Goal: Information Seeking & Learning: Find specific fact

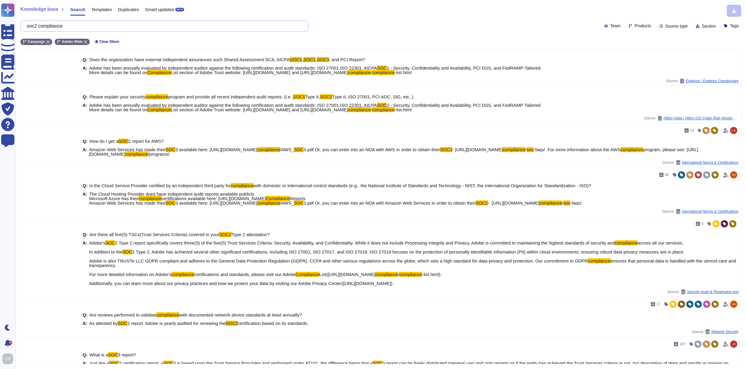
drag, startPoint x: 81, startPoint y: 26, endPoint x: 21, endPoint y: 26, distance: 59.5
click at [21, 26] on div "soc2 compliance" at bounding box center [164, 25] width 288 height 11
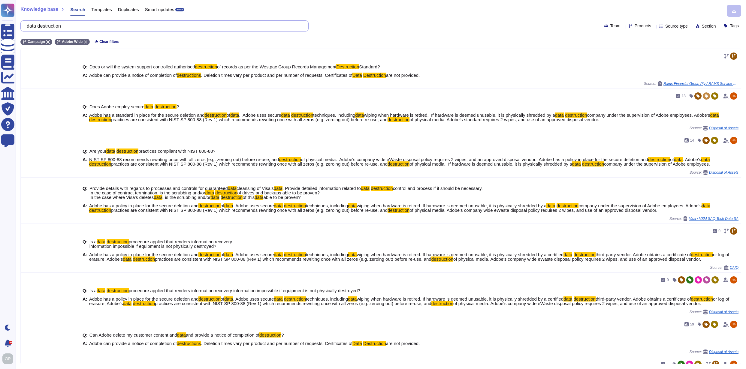
drag, startPoint x: 85, startPoint y: 28, endPoint x: 29, endPoint y: 29, distance: 55.9
click at [29, 29] on input "data destruction" at bounding box center [163, 26] width 279 height 11
click at [49, 42] on icon at bounding box center [48, 42] width 4 height 4
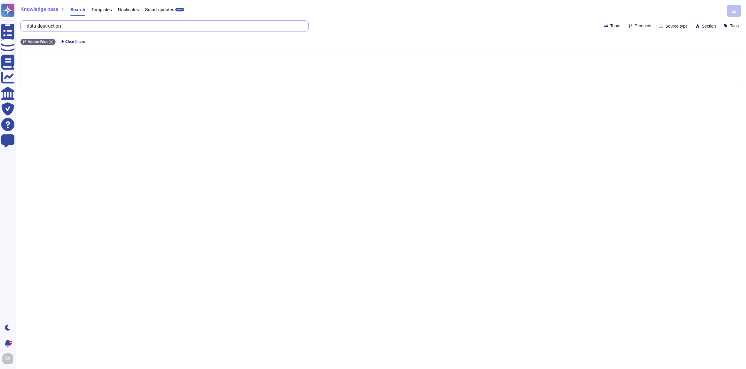
drag, startPoint x: 81, startPoint y: 26, endPoint x: 23, endPoint y: 23, distance: 57.8
click at [23, 23] on div "data destruction" at bounding box center [164, 25] width 288 height 11
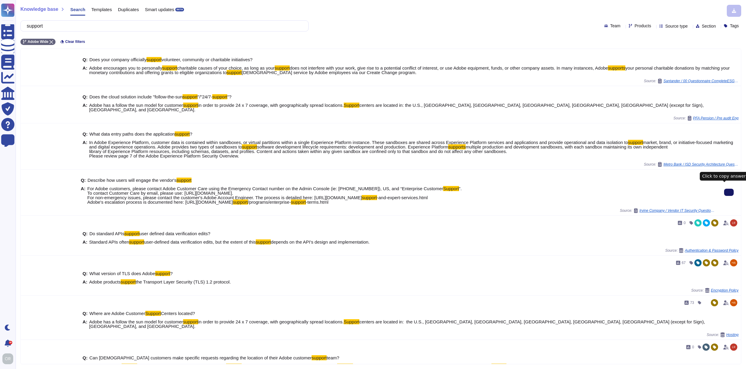
drag, startPoint x: 61, startPoint y: 28, endPoint x: 21, endPoint y: 27, distance: 39.4
click at [21, 27] on div "support" at bounding box center [164, 25] width 288 height 11
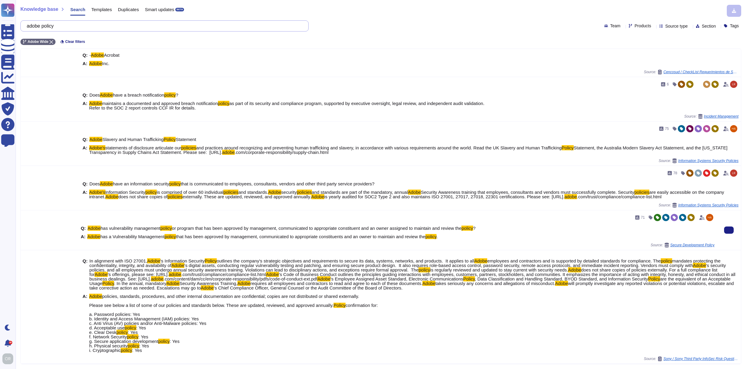
scroll to position [279, 0]
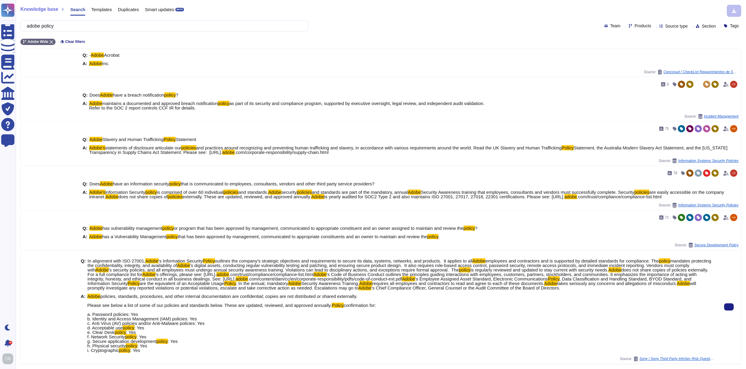
drag, startPoint x: 88, startPoint y: 287, endPoint x: 373, endPoint y: 287, distance: 285.7
click at [374, 294] on div "A: Adobe policies, standards, procedures, and other internal documentation are …" at bounding box center [398, 323] width 634 height 59
drag, startPoint x: 341, startPoint y: 287, endPoint x: 87, endPoint y: 288, distance: 253.8
click at [87, 294] on div "A: Adobe policies, standards, procedures, and other internal documentation are …" at bounding box center [398, 323] width 634 height 59
copy span "Adobe policies, standards, procedures, and other internal documentation are con…"
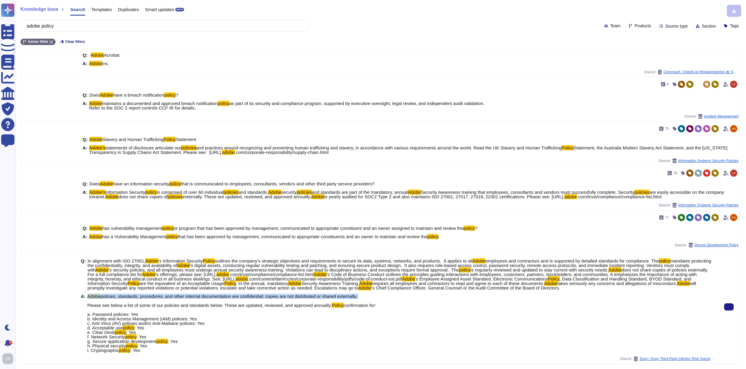
copy span "Adobe policies, standards, procedures, and other internal documentation are con…"
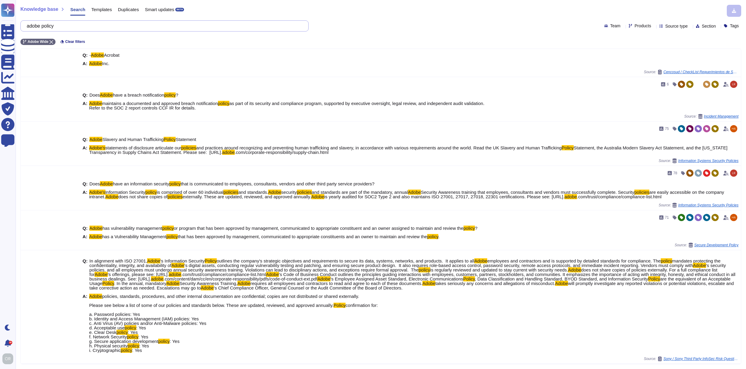
drag, startPoint x: 61, startPoint y: 27, endPoint x: 26, endPoint y: 25, distance: 34.9
click at [26, 25] on div "adobe policy" at bounding box center [164, 25] width 288 height 11
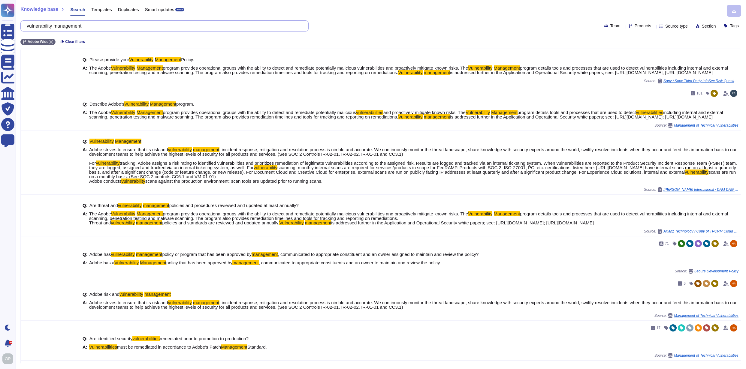
drag, startPoint x: 82, startPoint y: 26, endPoint x: 31, endPoint y: 26, distance: 51.4
click at [31, 26] on input "vulnerability management" at bounding box center [163, 26] width 279 height 11
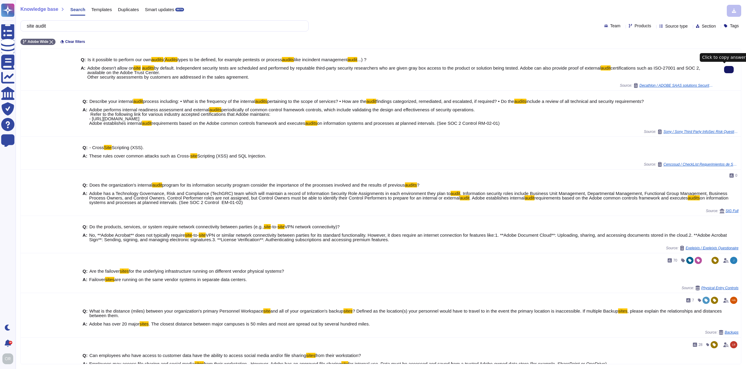
click at [729, 70] on icon at bounding box center [729, 70] width 0 height 0
click at [19, 26] on div "Knowledge base Search Templates Duplicates Smart updates BETA site audit Team P…" at bounding box center [381, 184] width 731 height 369
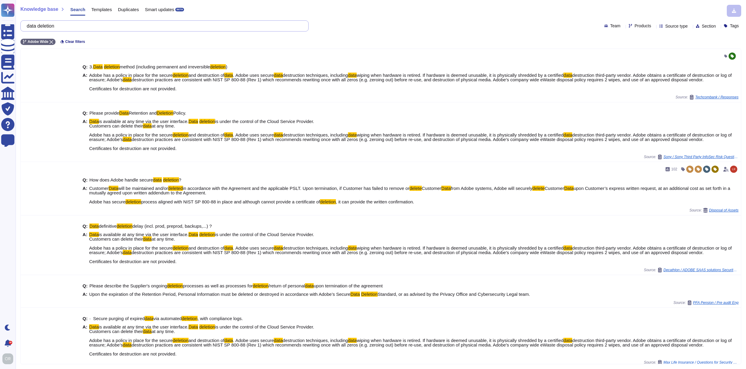
drag, startPoint x: 74, startPoint y: 25, endPoint x: 32, endPoint y: 27, distance: 41.8
click at [32, 27] on input "data deletion" at bounding box center [163, 26] width 279 height 11
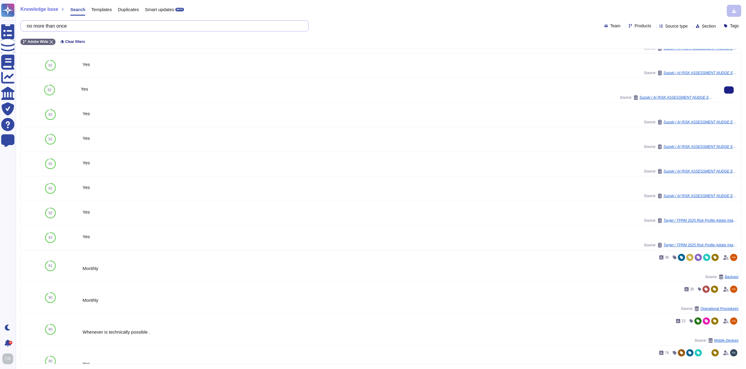
scroll to position [92, 0]
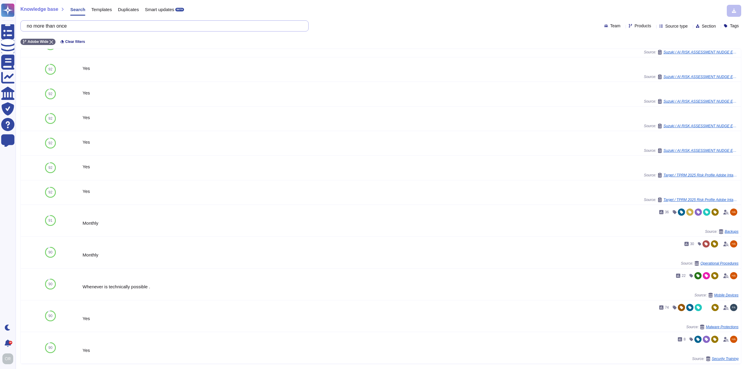
click at [93, 23] on input "no more than once" at bounding box center [163, 26] width 279 height 11
click at [94, 24] on input "no more than once" at bounding box center [163, 26] width 279 height 11
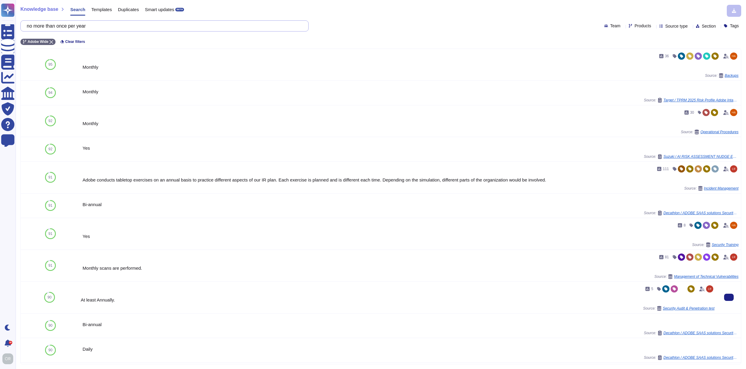
scroll to position [130, 0]
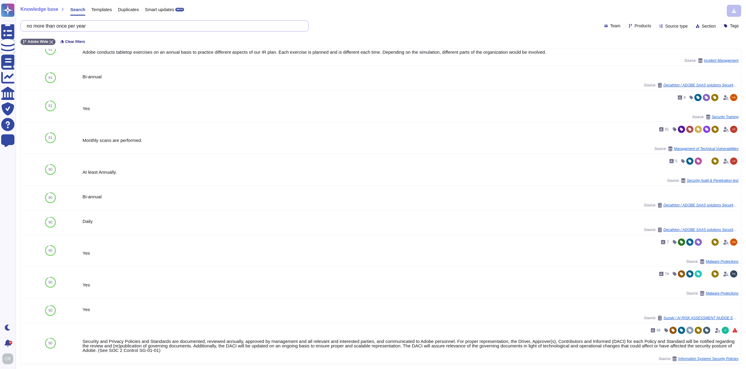
drag, startPoint x: 113, startPoint y: 28, endPoint x: 27, endPoint y: 23, distance: 85.4
click at [27, 23] on div "no more than once per year" at bounding box center [164, 25] width 288 height 11
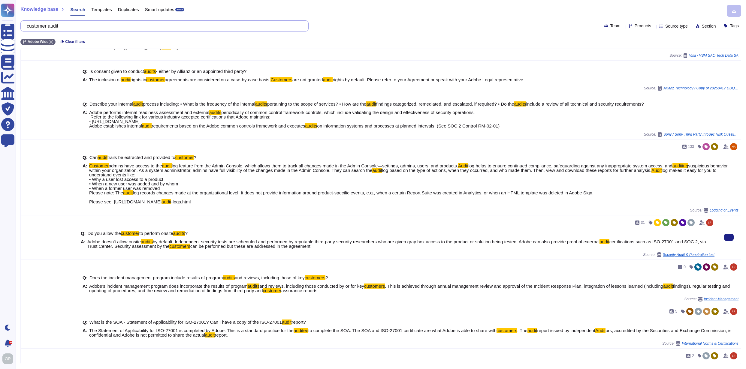
scroll to position [0, 0]
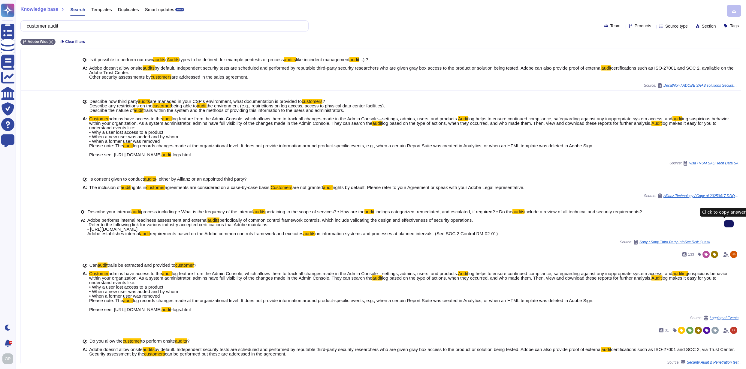
type input "customer audit"
click at [725, 226] on button at bounding box center [730, 223] width 10 height 7
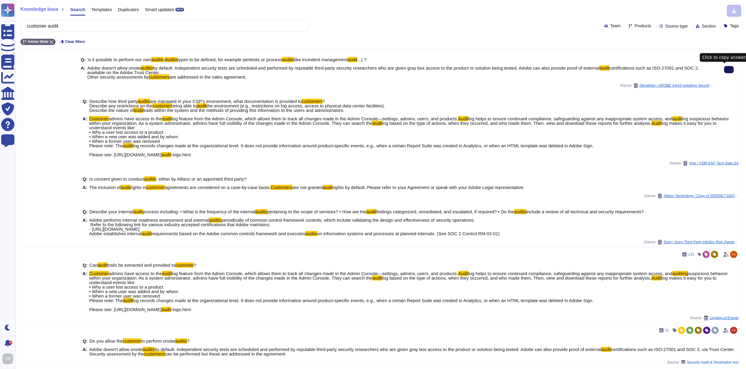
click at [725, 69] on button at bounding box center [730, 69] width 10 height 7
